Goal: Use online tool/utility: Utilize a website feature to perform a specific function

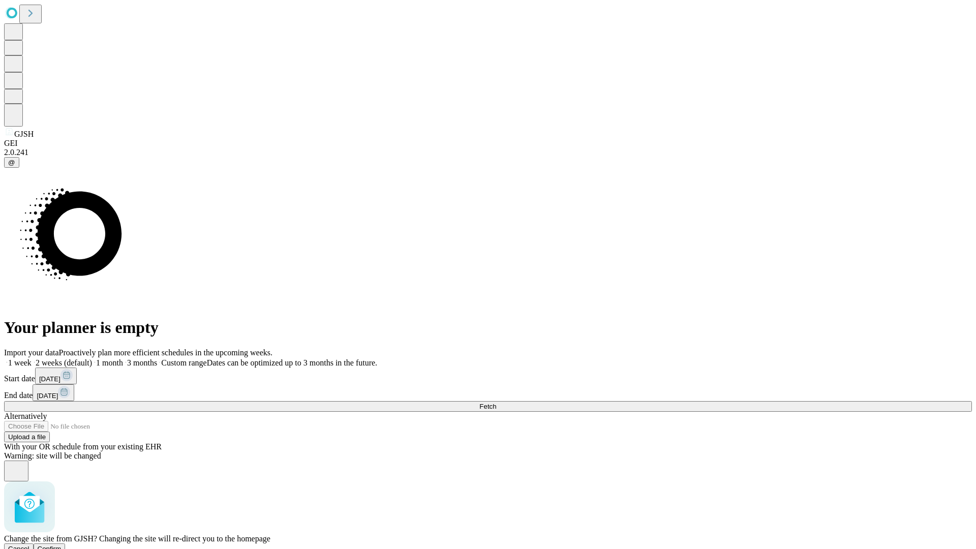
click at [62, 545] on span "Confirm" at bounding box center [50, 549] width 24 height 8
click at [32, 359] on label "1 week" at bounding box center [17, 363] width 27 height 9
click at [496, 403] on span "Fetch" at bounding box center [488, 407] width 17 height 8
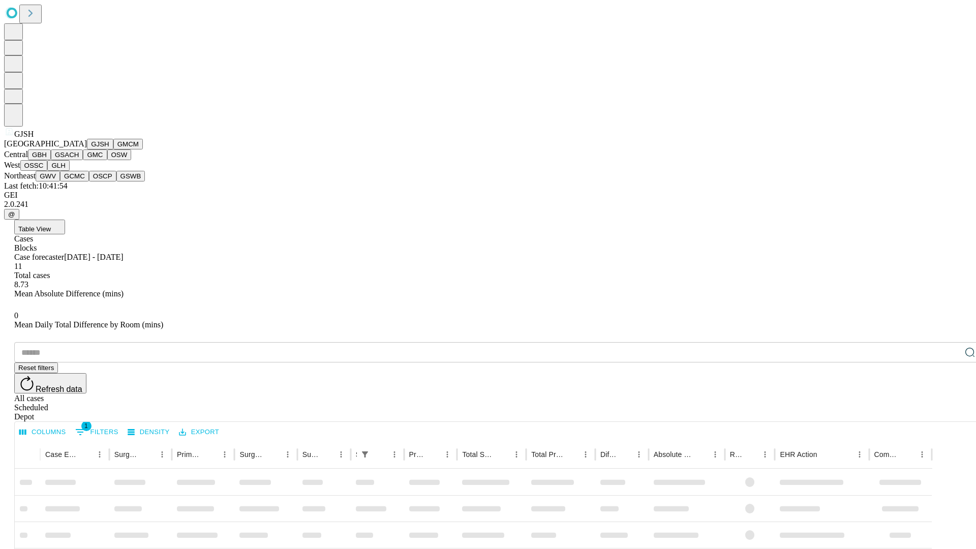
click at [113, 150] on button "GMCM" at bounding box center [127, 144] width 29 height 11
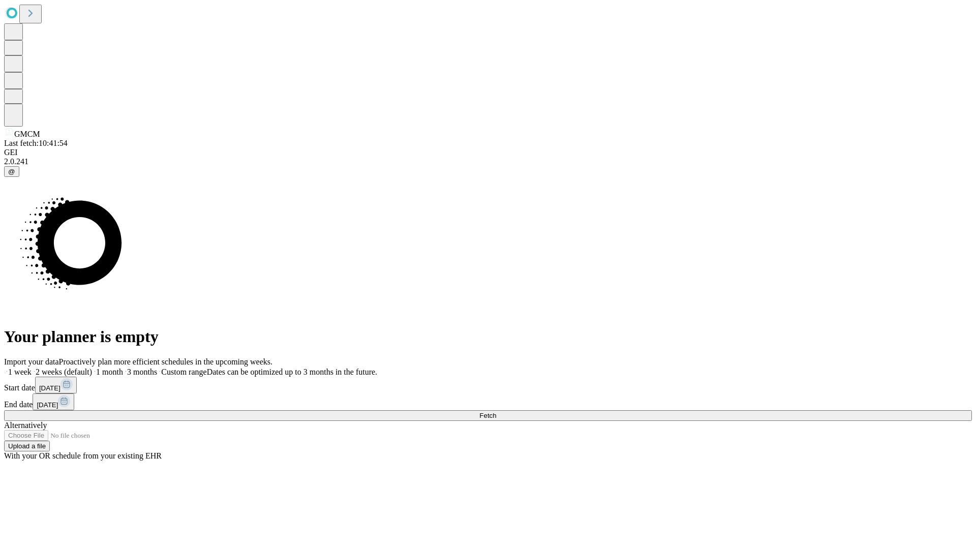
click at [32, 368] on label "1 week" at bounding box center [17, 372] width 27 height 9
click at [496, 412] on span "Fetch" at bounding box center [488, 416] width 17 height 8
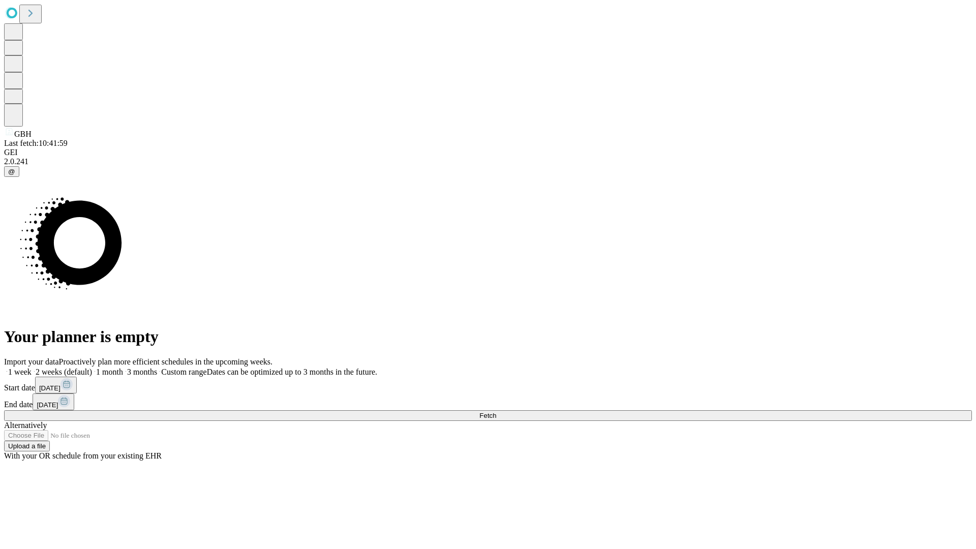
click at [496, 412] on span "Fetch" at bounding box center [488, 416] width 17 height 8
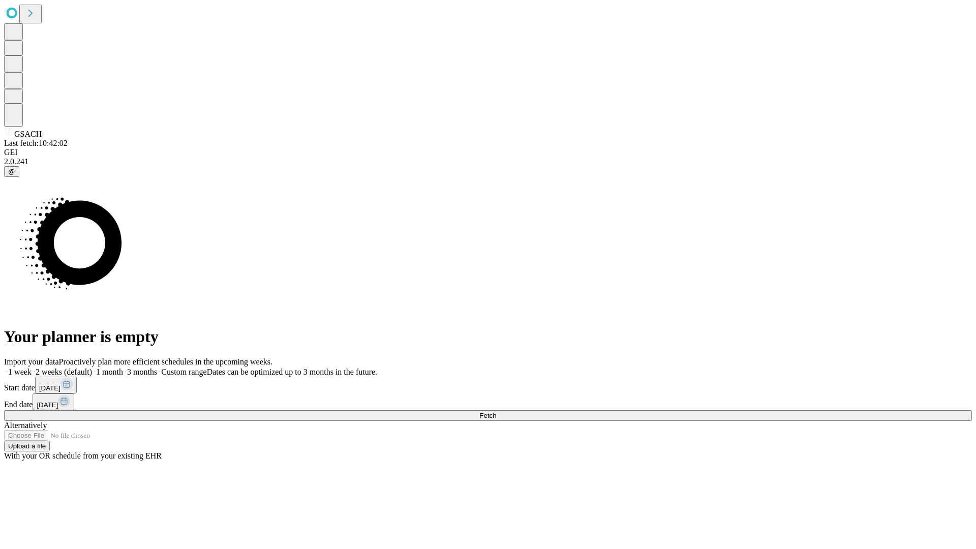
click at [32, 368] on label "1 week" at bounding box center [17, 372] width 27 height 9
click at [496, 412] on span "Fetch" at bounding box center [488, 416] width 17 height 8
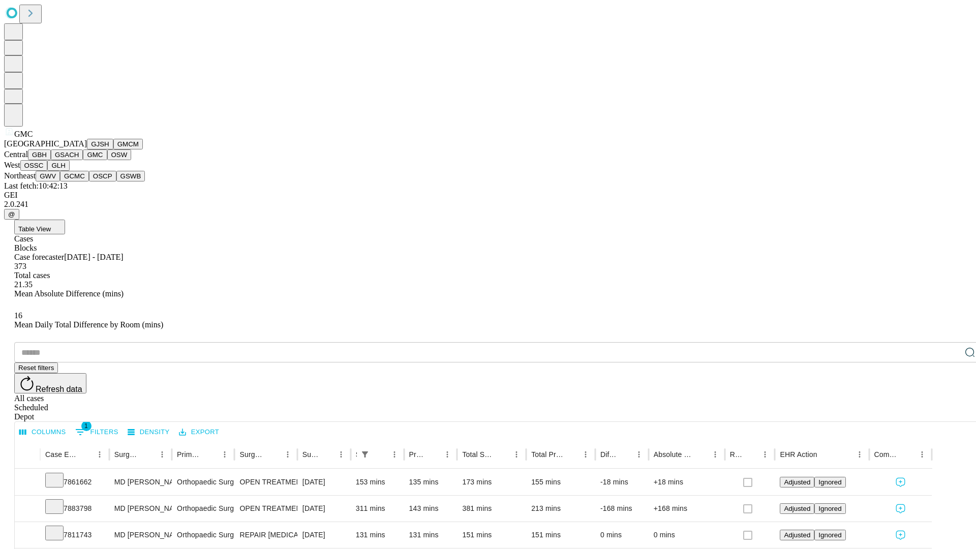
click at [107, 160] on button "OSW" at bounding box center [119, 155] width 24 height 11
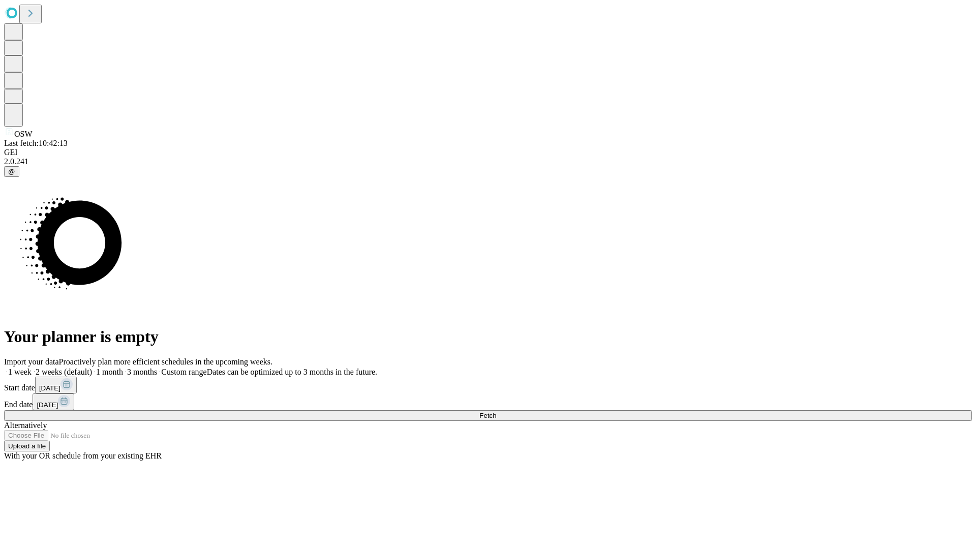
click at [32, 368] on label "1 week" at bounding box center [17, 372] width 27 height 9
click at [496, 412] on span "Fetch" at bounding box center [488, 416] width 17 height 8
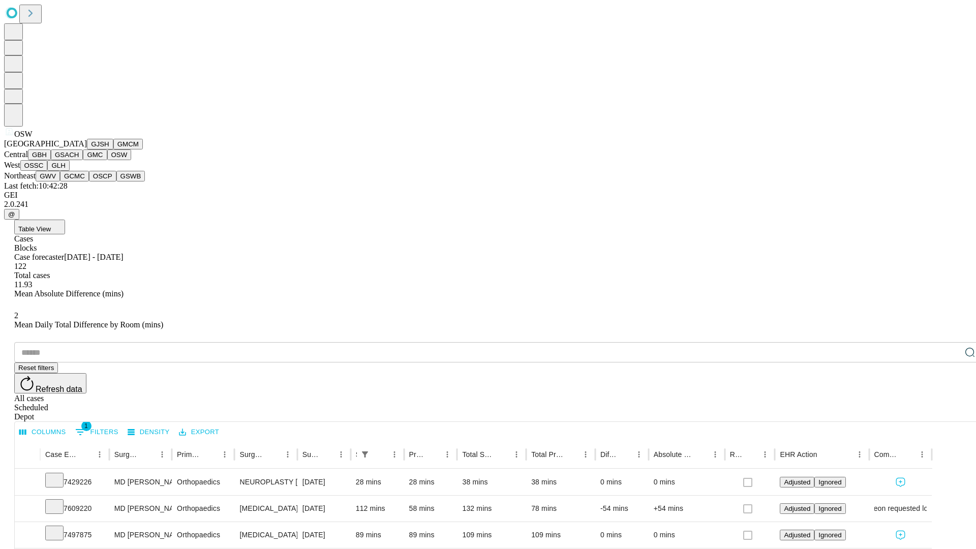
click at [48, 171] on button "OSSC" at bounding box center [33, 165] width 27 height 11
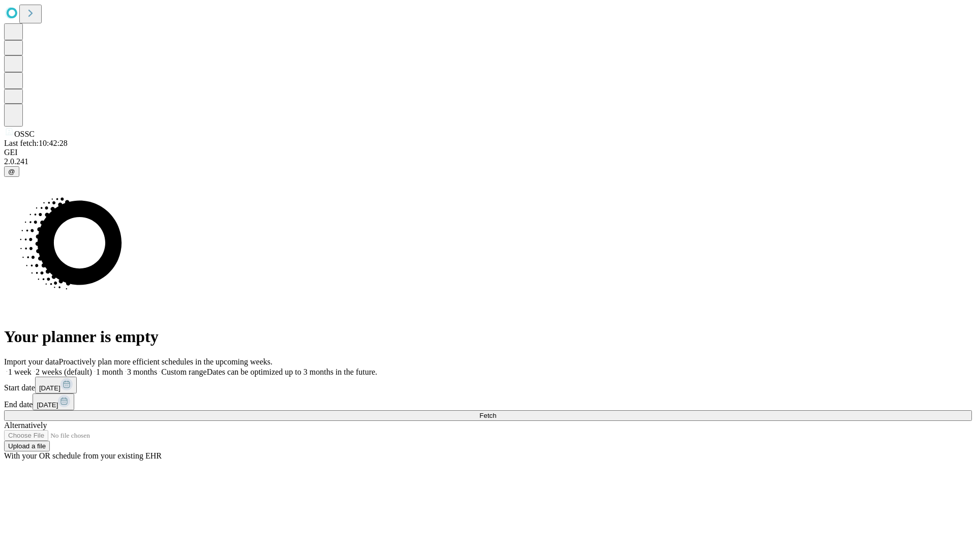
click at [32, 368] on label "1 week" at bounding box center [17, 372] width 27 height 9
click at [496, 412] on span "Fetch" at bounding box center [488, 416] width 17 height 8
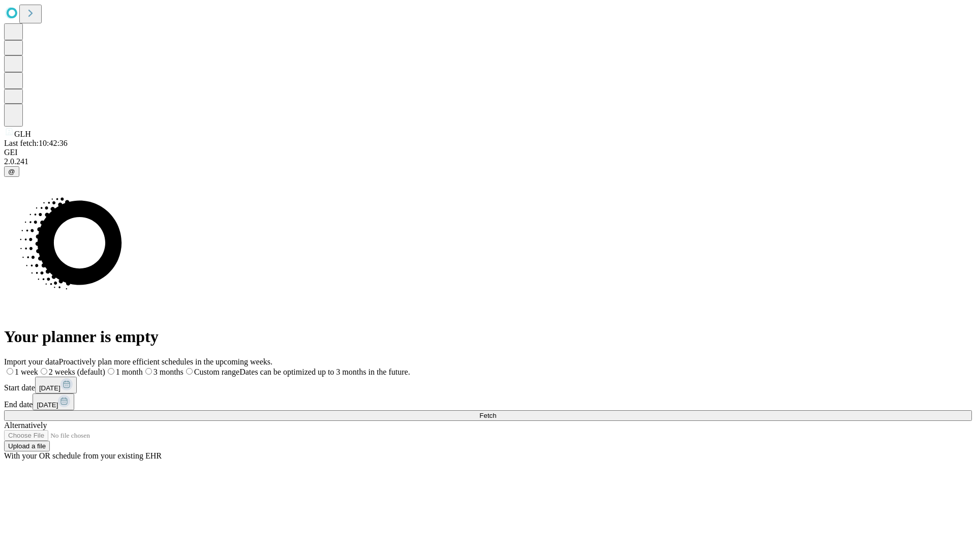
click at [38, 368] on label "1 week" at bounding box center [21, 372] width 34 height 9
click at [496, 412] on span "Fetch" at bounding box center [488, 416] width 17 height 8
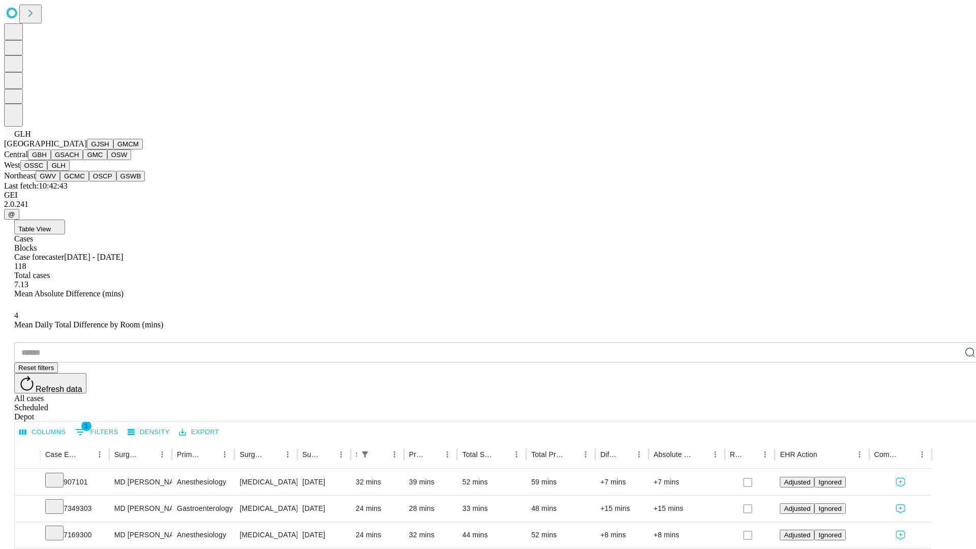
click at [60, 182] on button "GWV" at bounding box center [48, 176] width 24 height 11
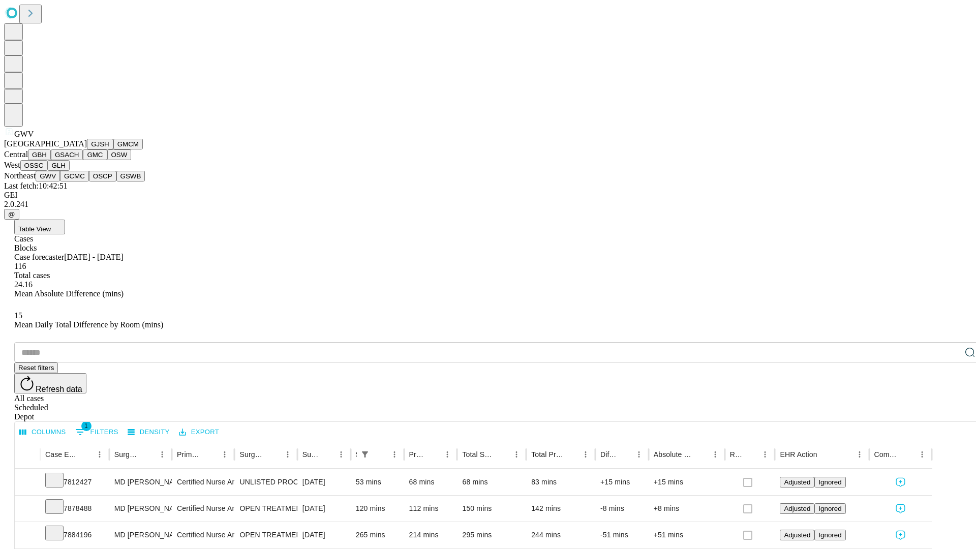
click at [79, 182] on button "GCMC" at bounding box center [74, 176] width 29 height 11
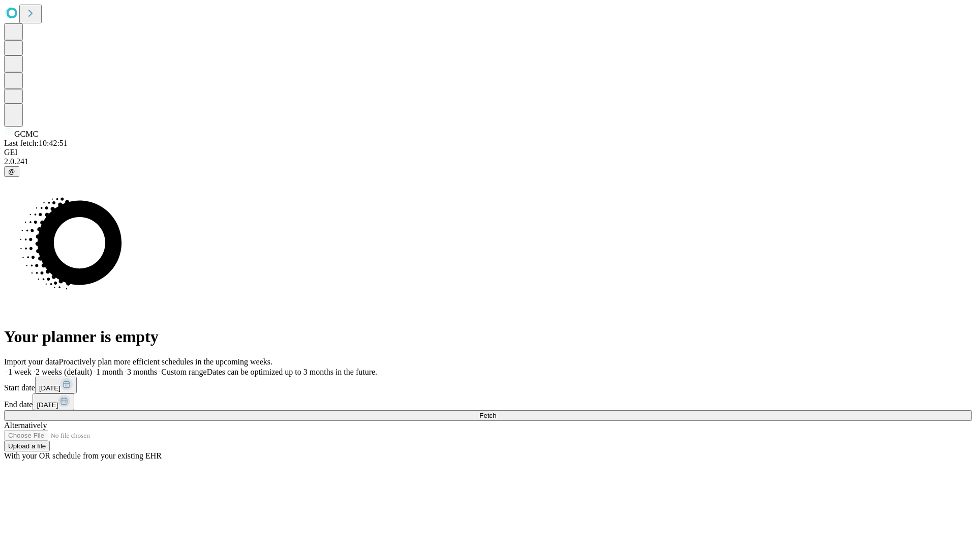
click at [32, 368] on label "1 week" at bounding box center [17, 372] width 27 height 9
click at [496, 412] on span "Fetch" at bounding box center [488, 416] width 17 height 8
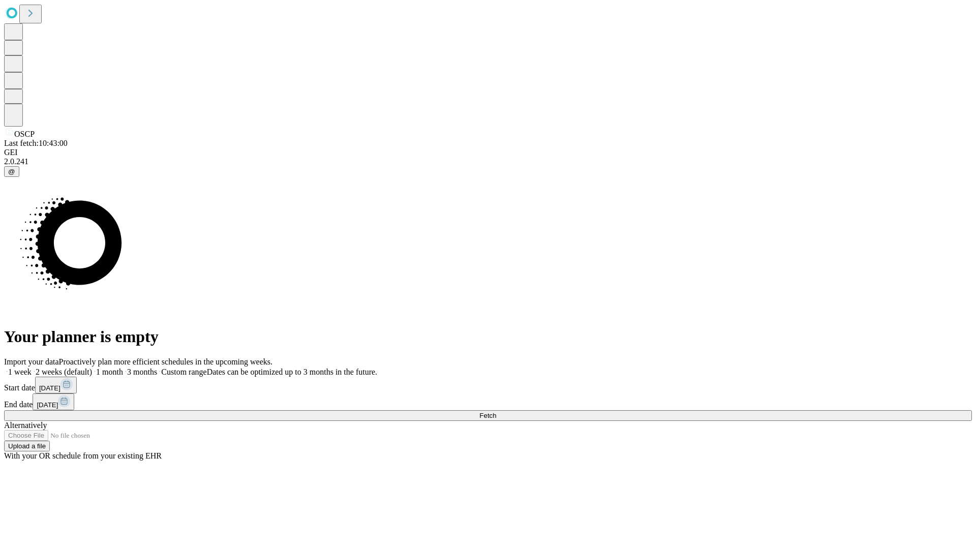
click at [496, 412] on span "Fetch" at bounding box center [488, 416] width 17 height 8
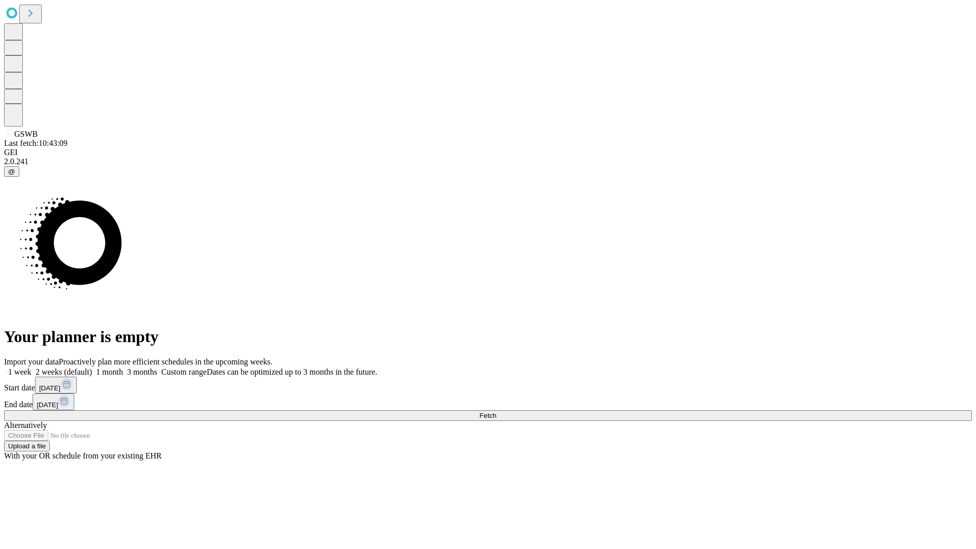
click at [32, 368] on label "1 week" at bounding box center [17, 372] width 27 height 9
click at [496, 412] on span "Fetch" at bounding box center [488, 416] width 17 height 8
